Goal: Find specific page/section: Find specific page/section

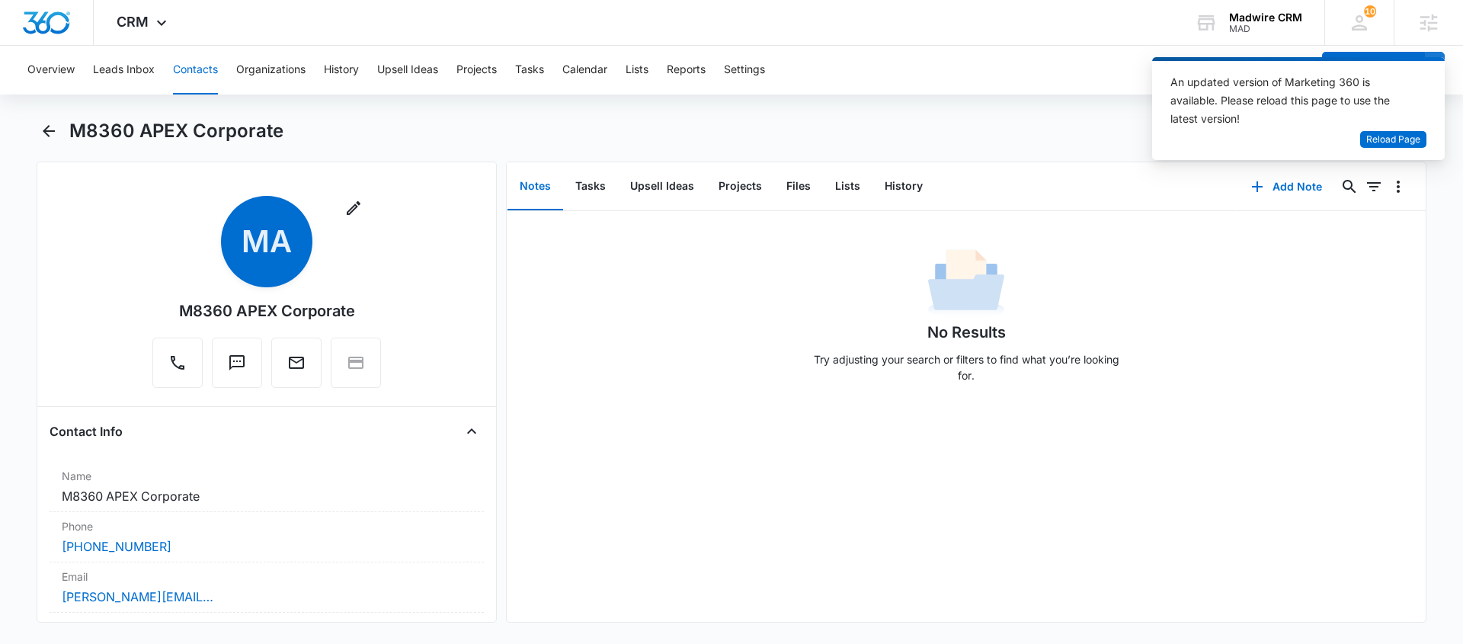
scroll to position [6305, 0]
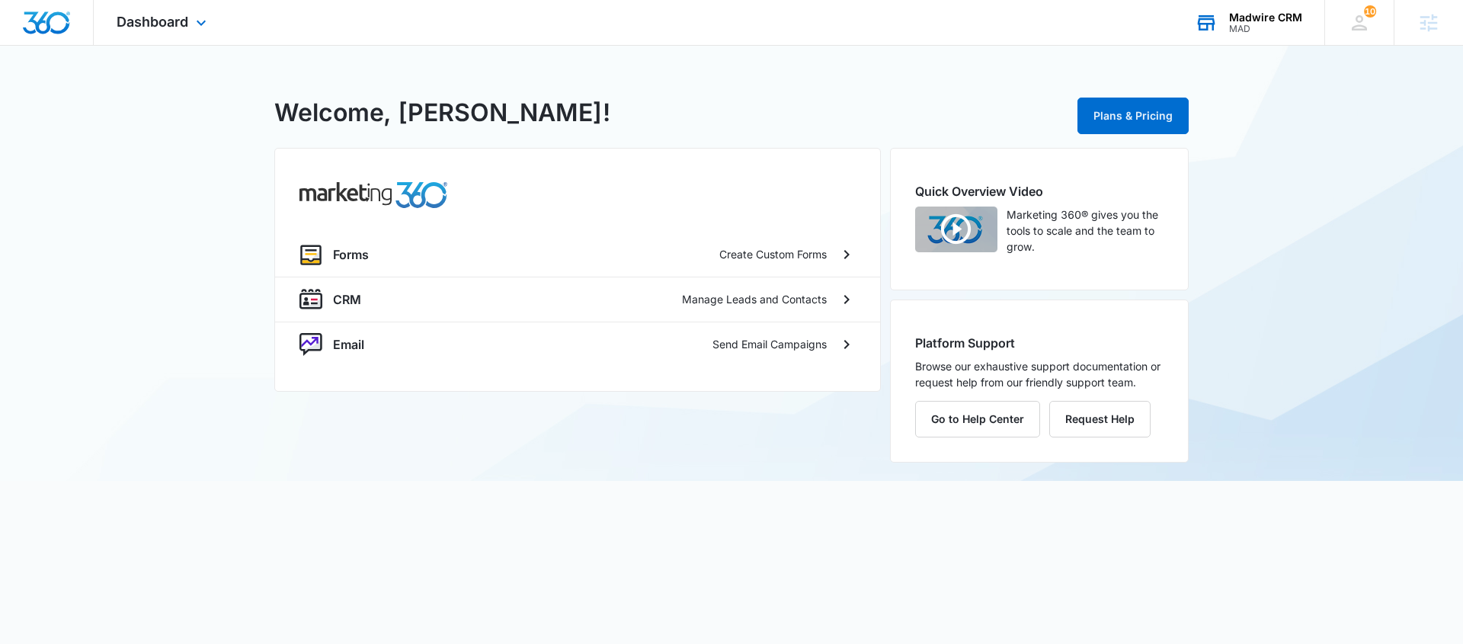
click at [1244, 35] on div "Madwire CRM MAD Your Accounts View All" at bounding box center [1248, 22] width 152 height 45
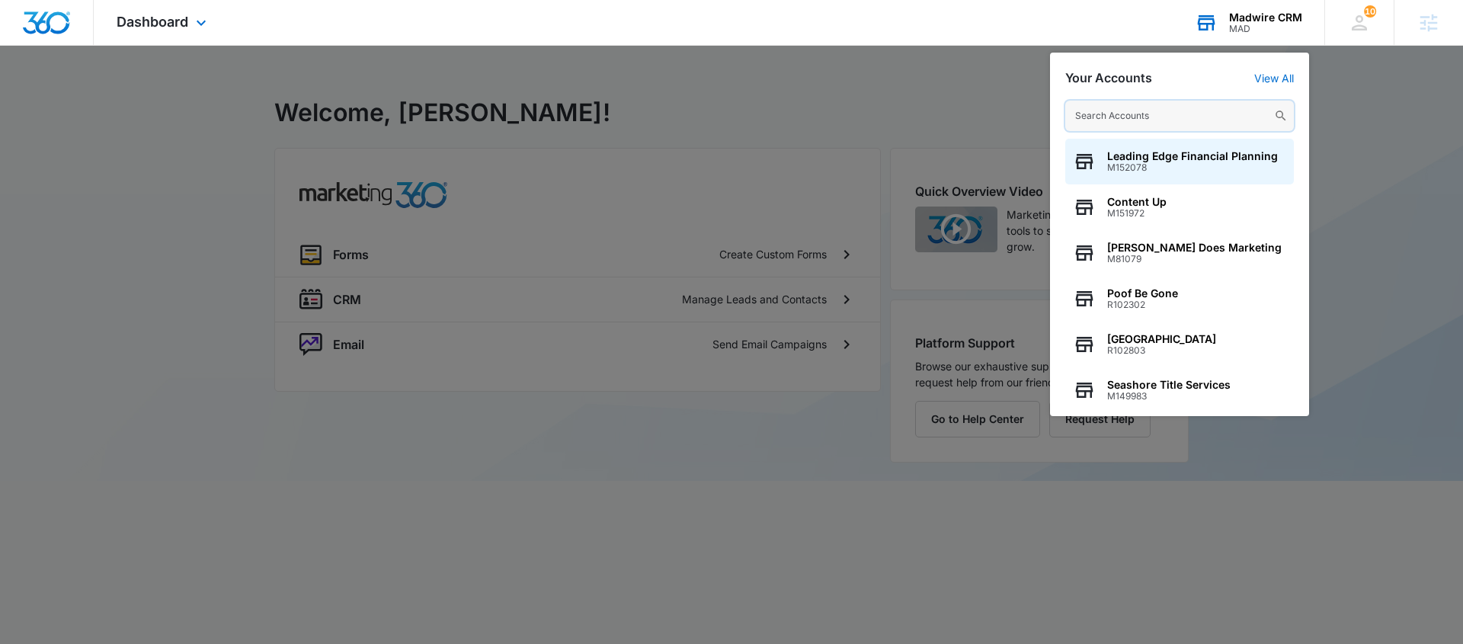
click at [1160, 111] on input "text" at bounding box center [1179, 116] width 229 height 30
click at [1277, 83] on link "View All" at bounding box center [1274, 78] width 40 height 13
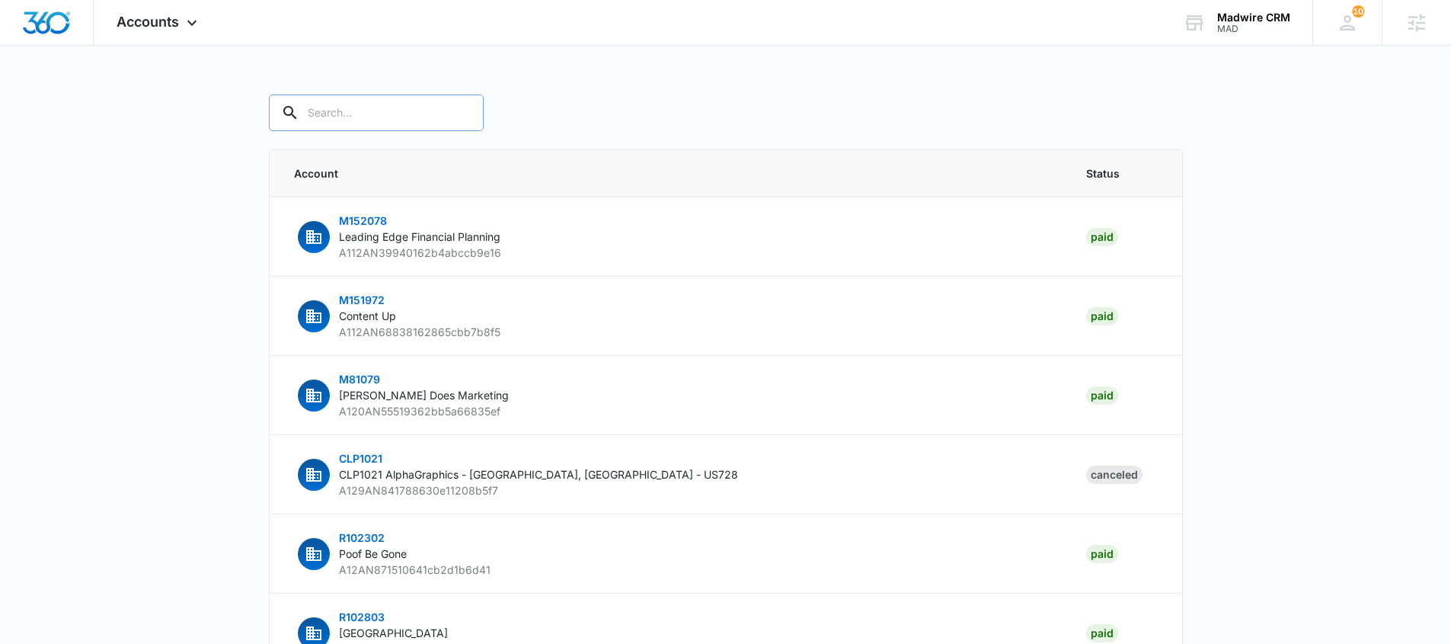
click at [353, 114] on input "text" at bounding box center [376, 112] width 215 height 37
type input "m323365"
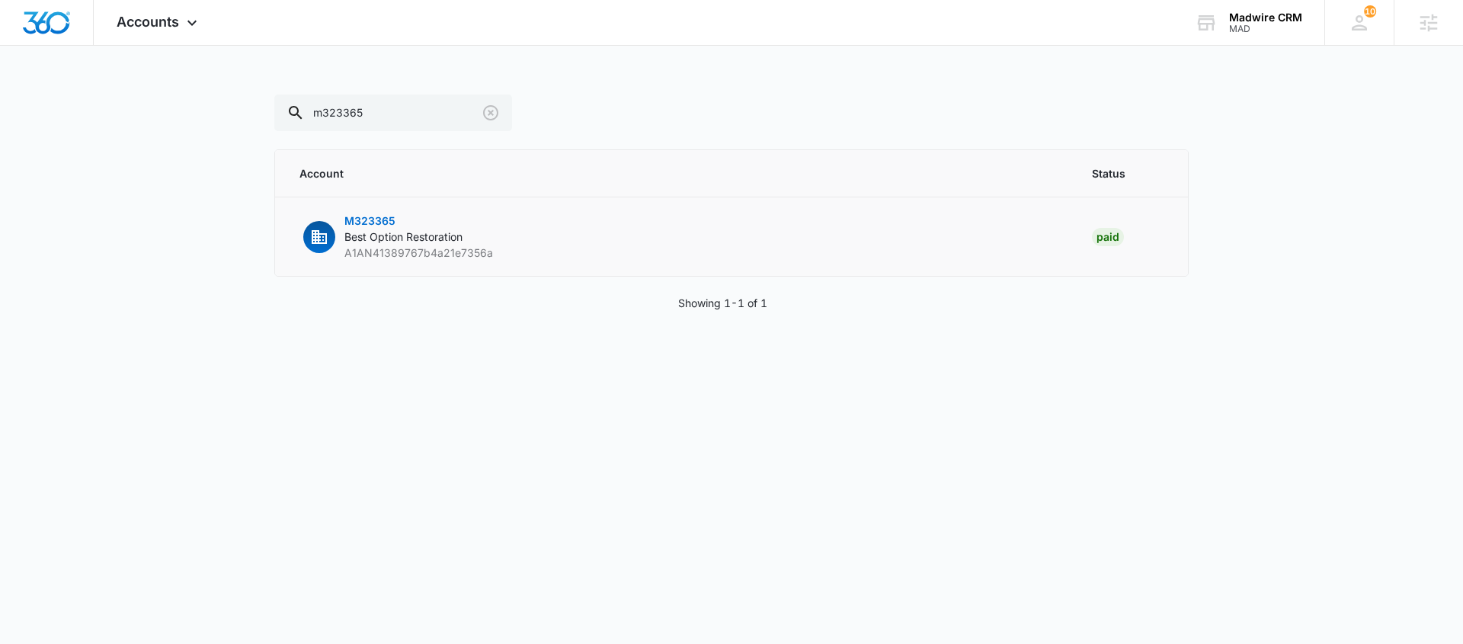
click at [388, 220] on span "M323365" at bounding box center [369, 220] width 51 height 13
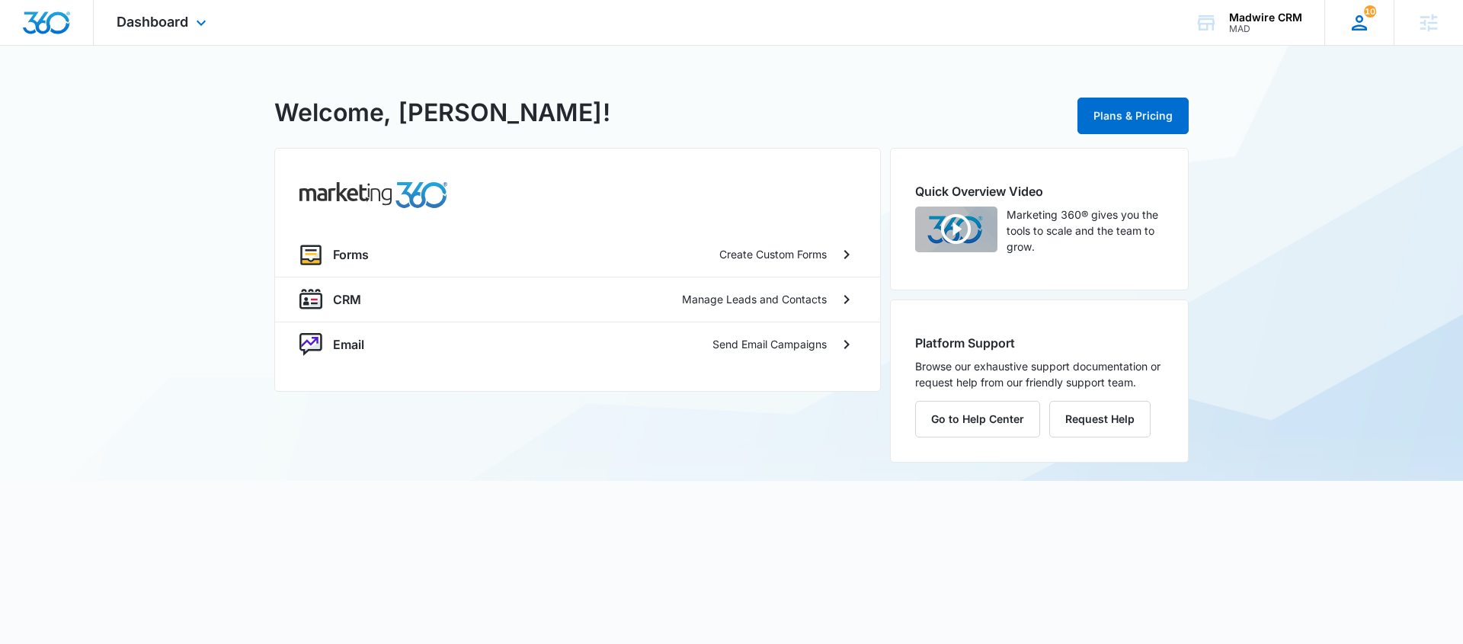
click at [1369, 26] on icon at bounding box center [1359, 22] width 23 height 23
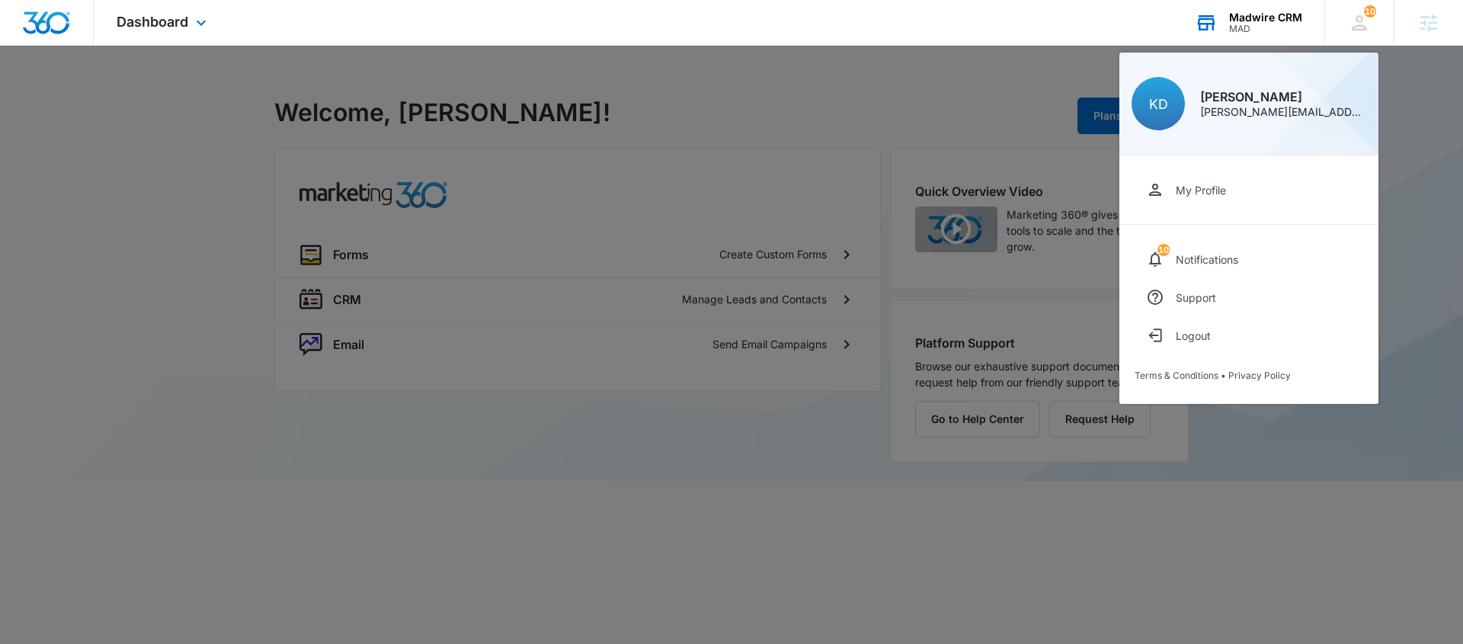
click at [1252, 12] on div "Madwire CRM" at bounding box center [1265, 17] width 73 height 12
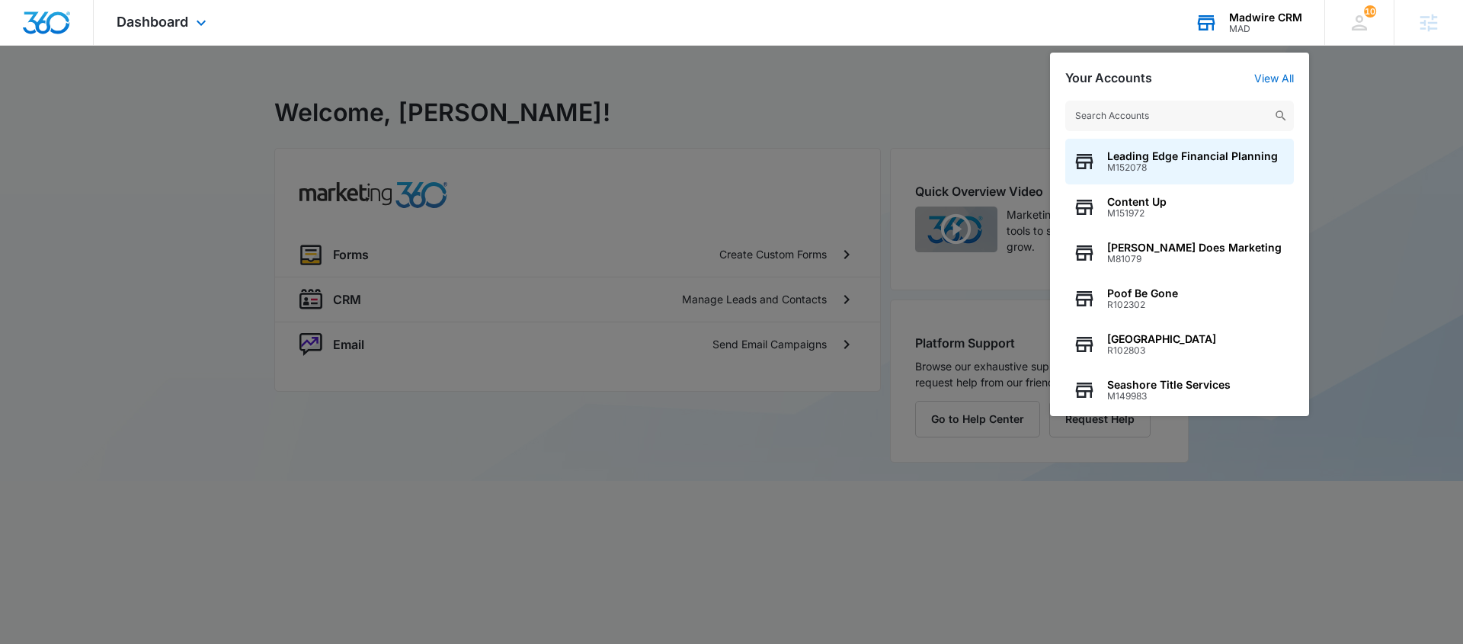
click at [1183, 117] on input "text" at bounding box center [1179, 116] width 229 height 30
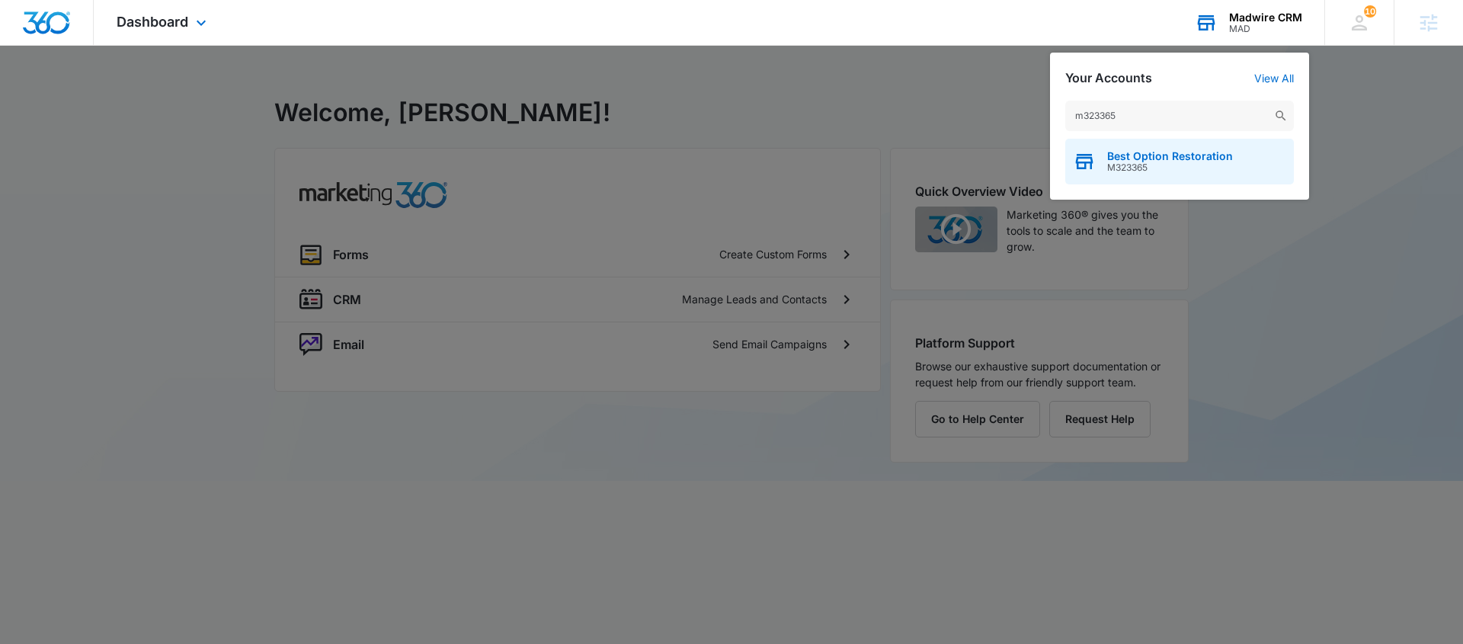
type input "m323365"
click at [1188, 162] on span "M323365" at bounding box center [1170, 167] width 126 height 11
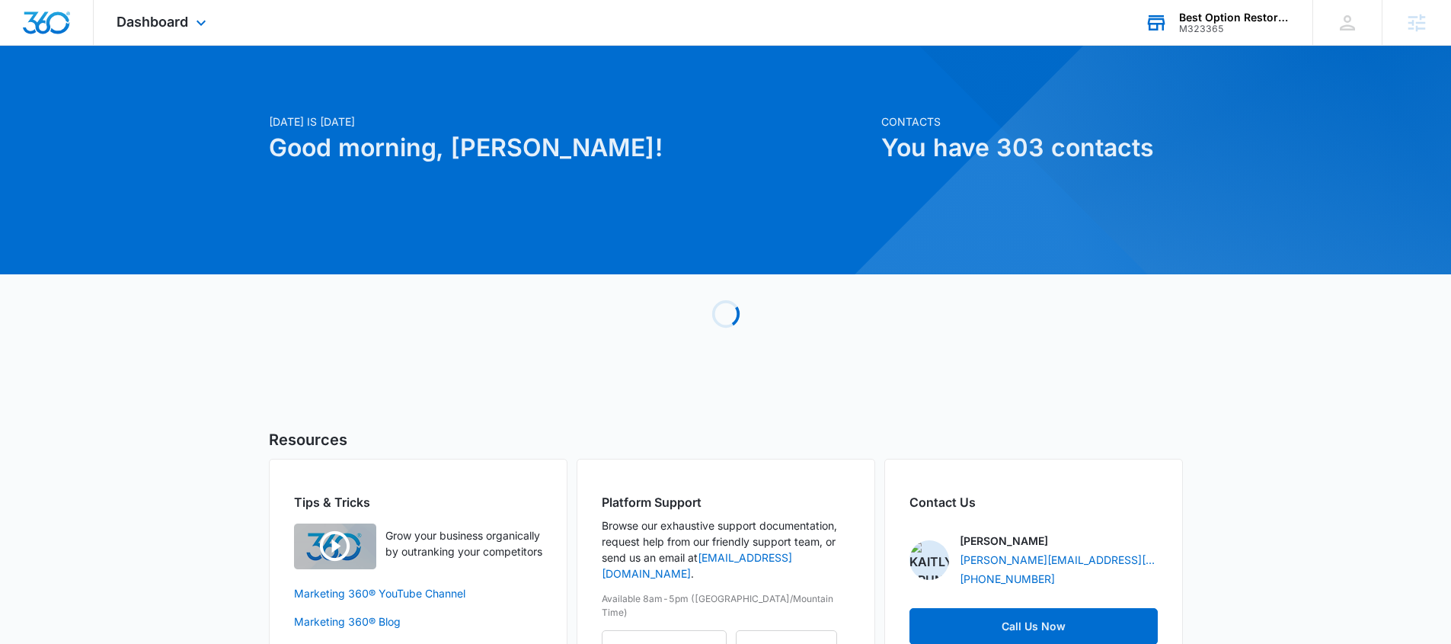
click at [1221, 32] on div "M323365" at bounding box center [1234, 29] width 111 height 11
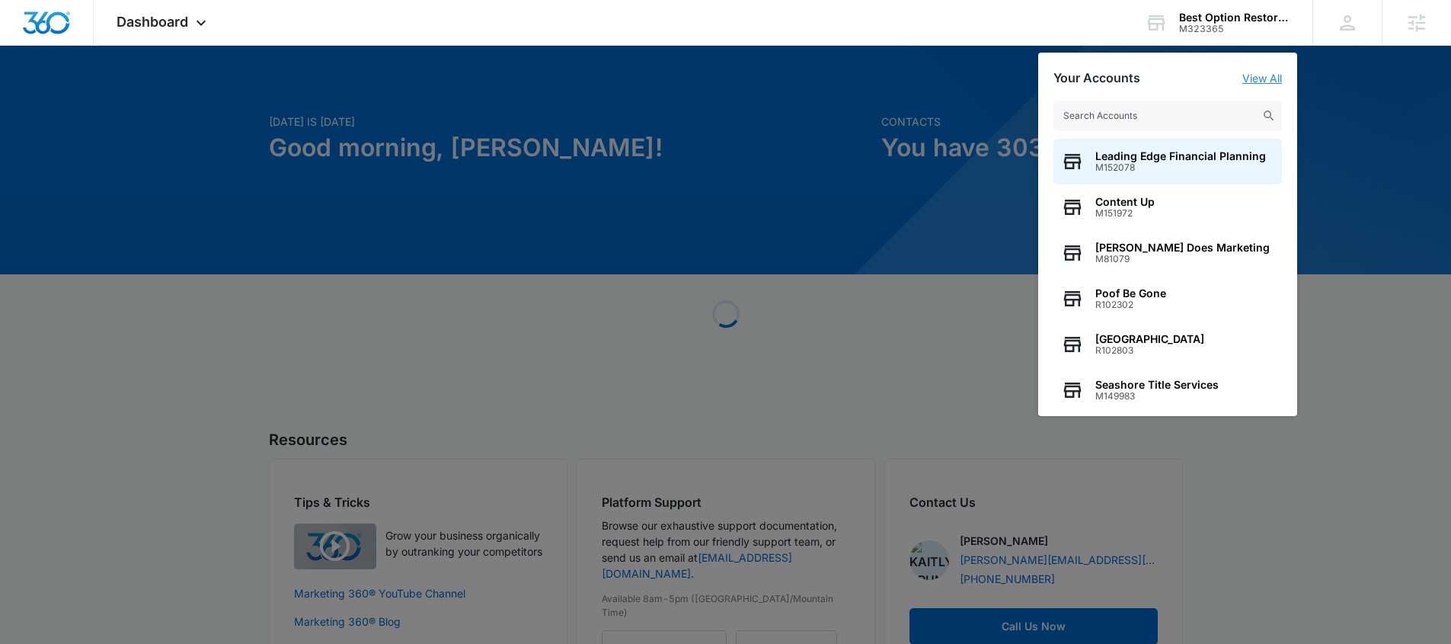
click at [1272, 83] on link "View All" at bounding box center [1263, 78] width 40 height 13
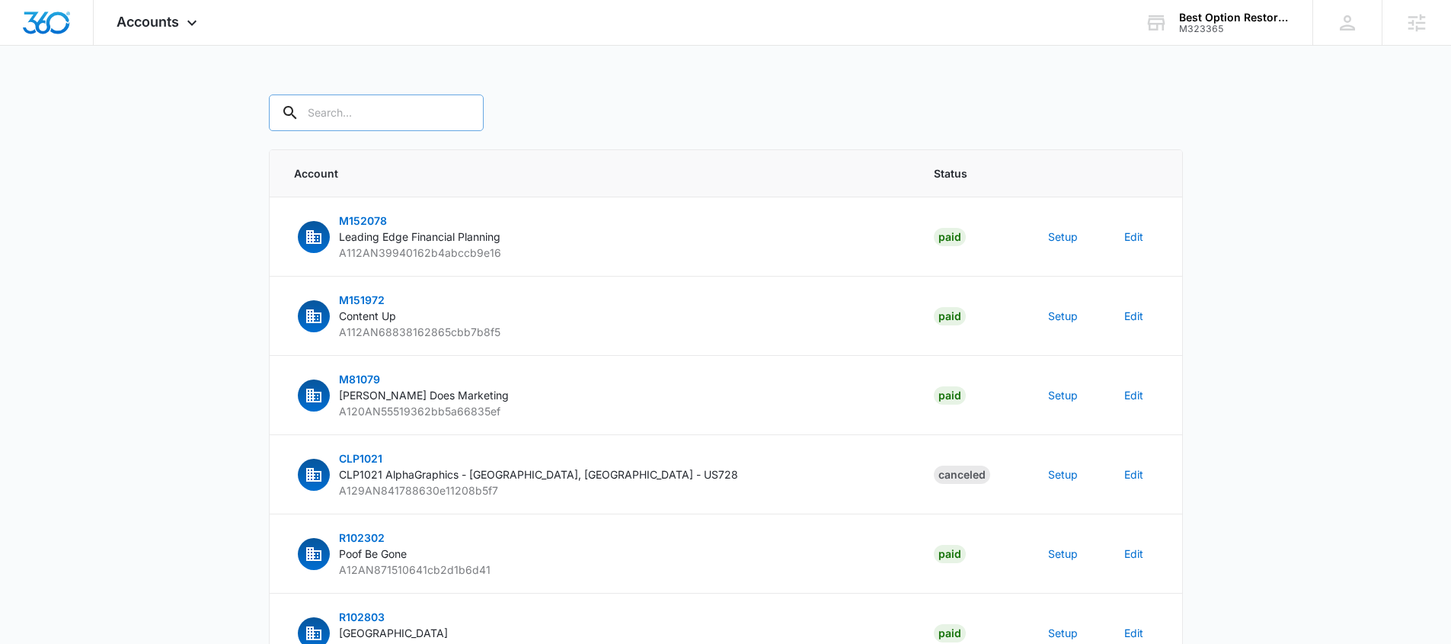
click at [351, 114] on input "text" at bounding box center [376, 112] width 215 height 37
type input "m323365"
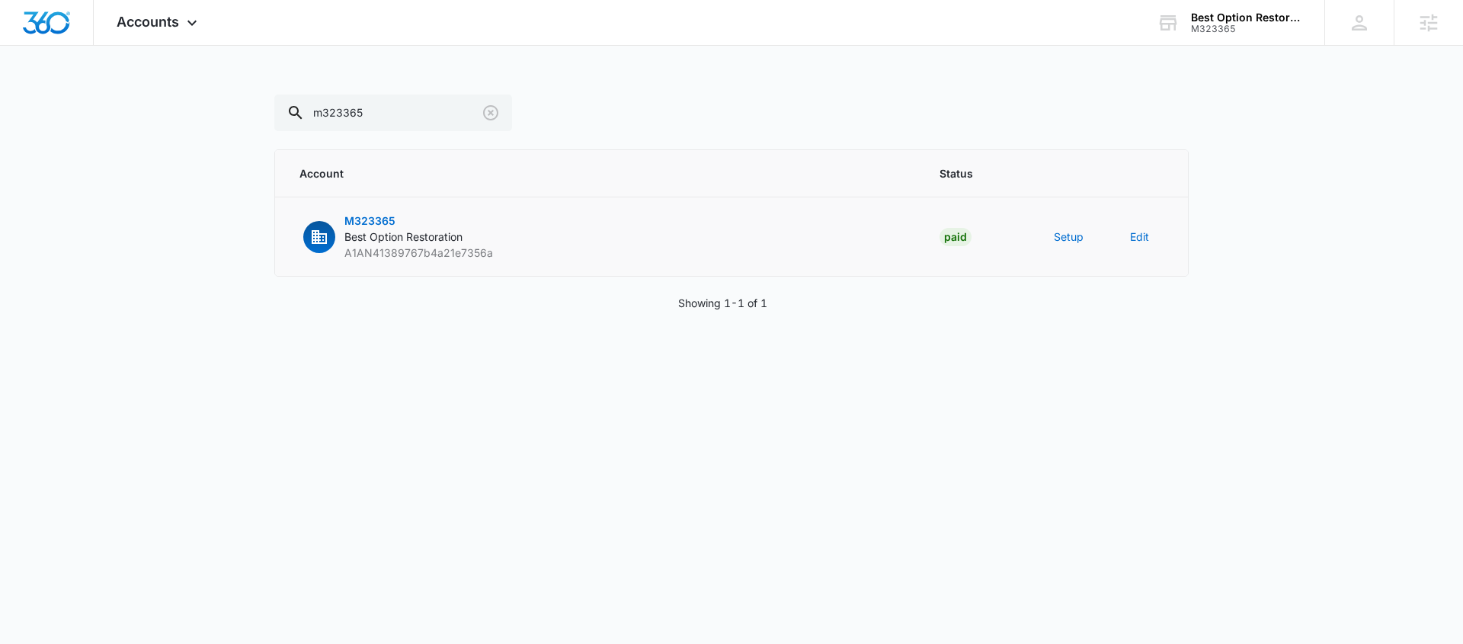
click at [1072, 245] on td "Setup" at bounding box center [1073, 236] width 76 height 79
click at [1071, 238] on button "Setup" at bounding box center [1069, 237] width 30 height 16
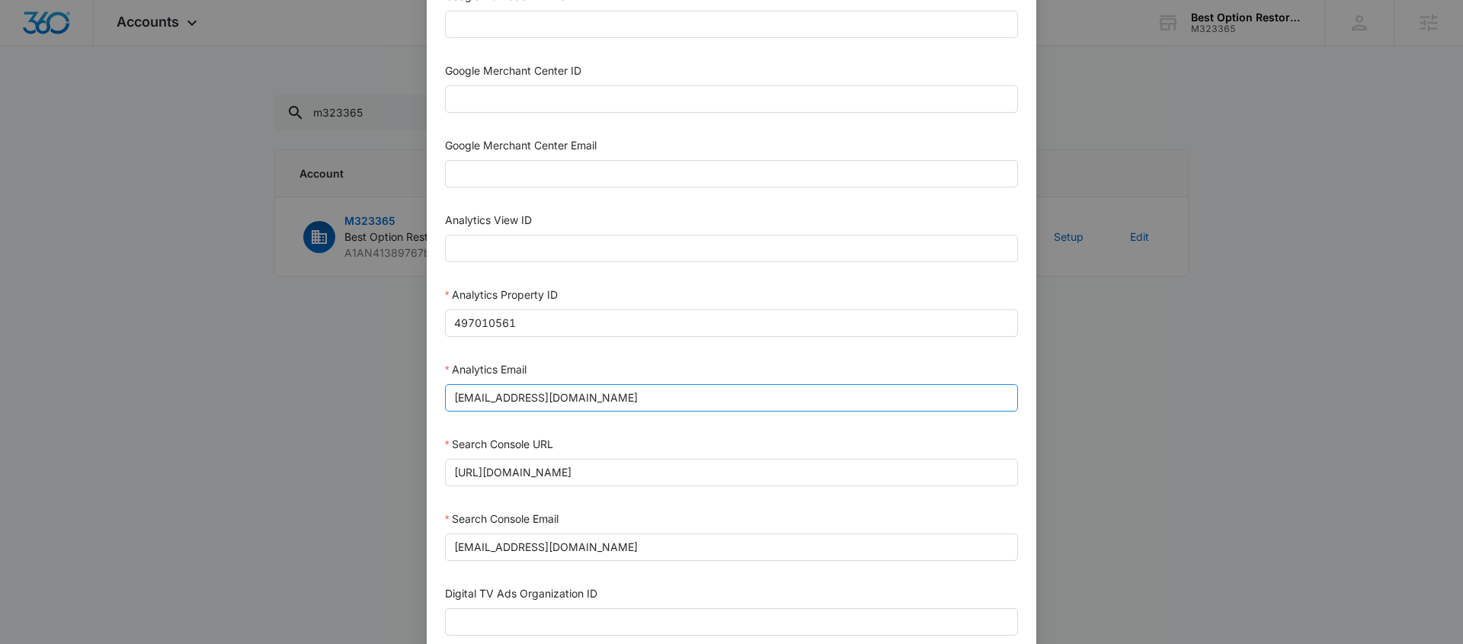
scroll to position [715, 0]
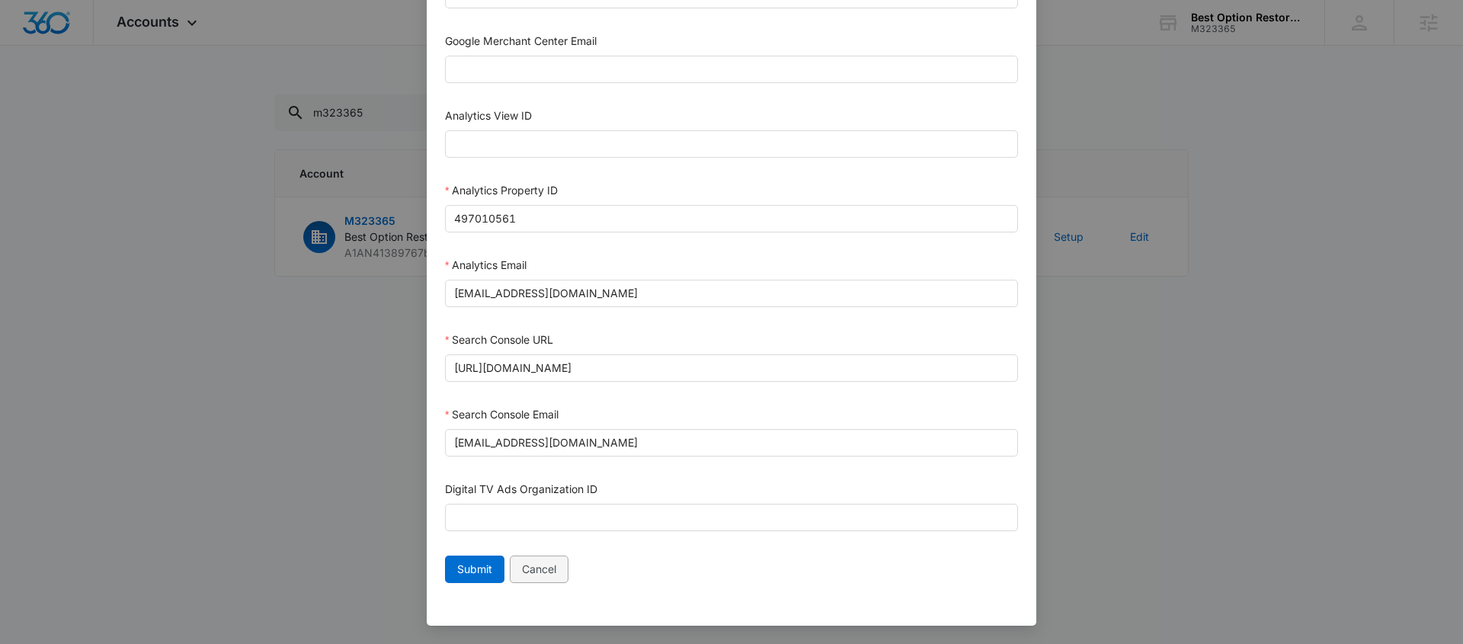
click at [541, 571] on span "Cancel" at bounding box center [539, 569] width 34 height 17
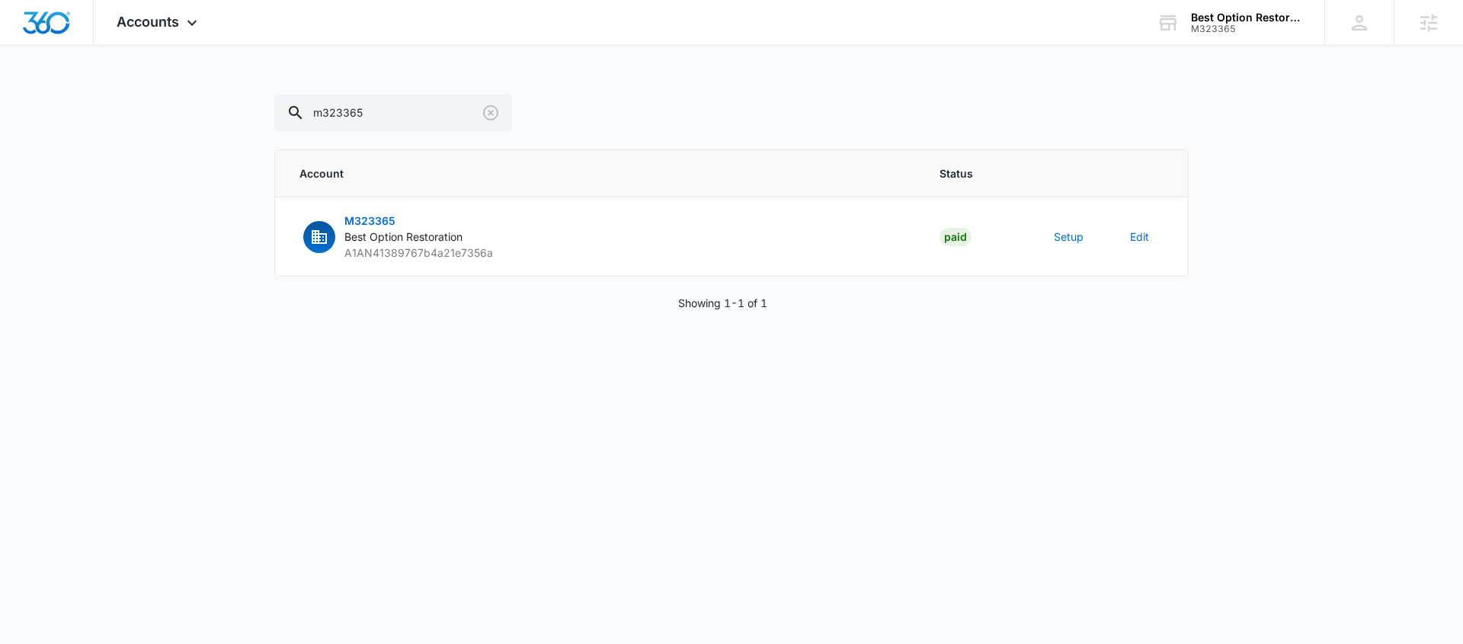
scroll to position [699, 0]
